Goal: Consume media (video, audio)

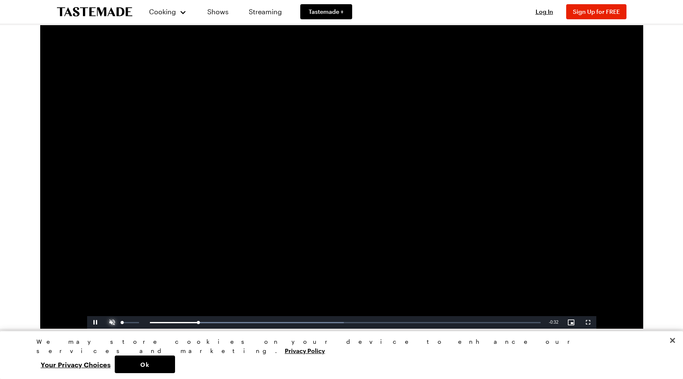
click at [113, 322] on span "Video Player" at bounding box center [112, 322] width 17 height 0
drag, startPoint x: 144, startPoint y: 320, endPoint x: 112, endPoint y: 318, distance: 32.3
click at [112, 318] on div "Play Unmute 0% Current Time 0:01 / Duration 0:36 Loaded : 62.15% 0:00 0:01 Stre…" at bounding box center [341, 322] width 509 height 13
drag, startPoint x: 129, startPoint y: 320, endPoint x: 119, endPoint y: 320, distance: 10.1
click at [119, 320] on div "Mute 51%" at bounding box center [125, 322] width 42 height 13
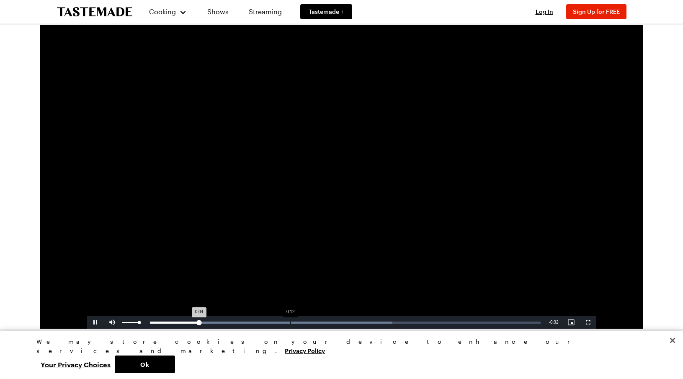
drag, startPoint x: 122, startPoint y: 321, endPoint x: 146, endPoint y: 322, distance: 24.3
click at [144, 322] on div "Mute 100%" at bounding box center [125, 322] width 42 height 13
drag, startPoint x: 175, startPoint y: 322, endPoint x: 113, endPoint y: 323, distance: 62.0
click at [108, 323] on div "Play Unmute 0% Current Time 0:05 / Duration 0:36 Loaded : 62.15% 0:00 0:04 Stre…" at bounding box center [341, 322] width 509 height 13
click at [114, 322] on span "Video Player" at bounding box center [112, 322] width 17 height 0
